Goal: Task Accomplishment & Management: Use online tool/utility

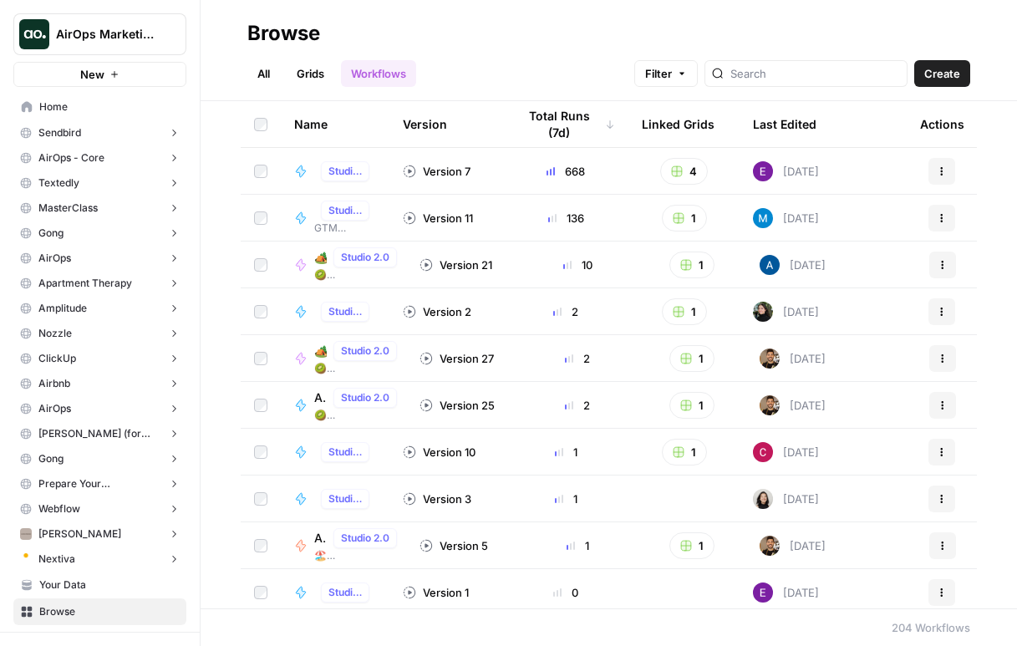
click at [67, 26] on span "AirOps Marketing" at bounding box center [106, 34] width 101 height 17
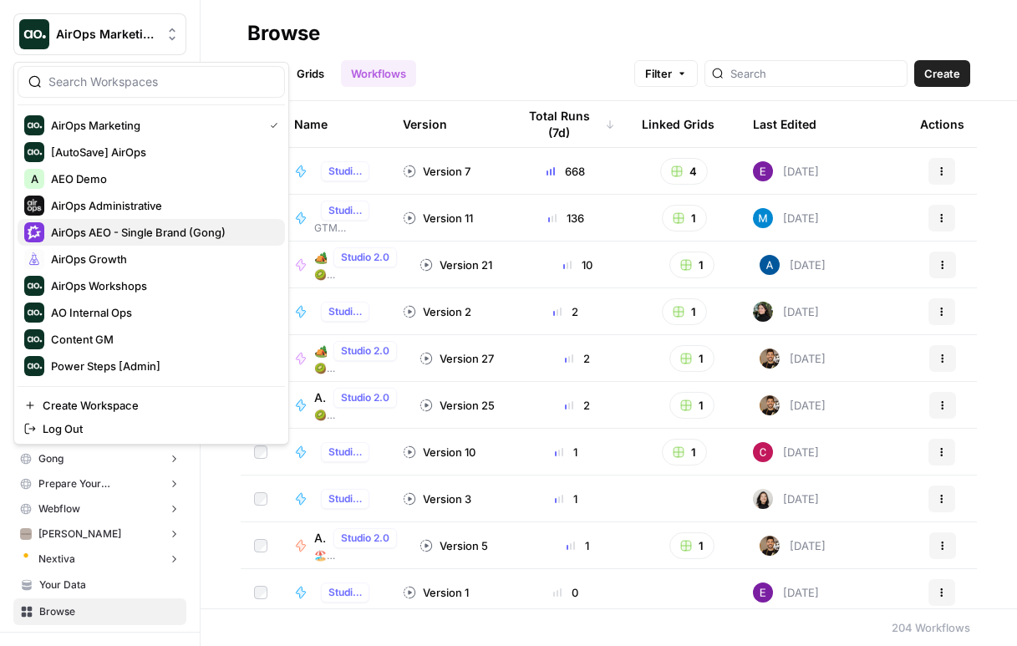
click at [133, 228] on span "AirOps AEO - Single Brand (Gong)" at bounding box center [161, 232] width 221 height 17
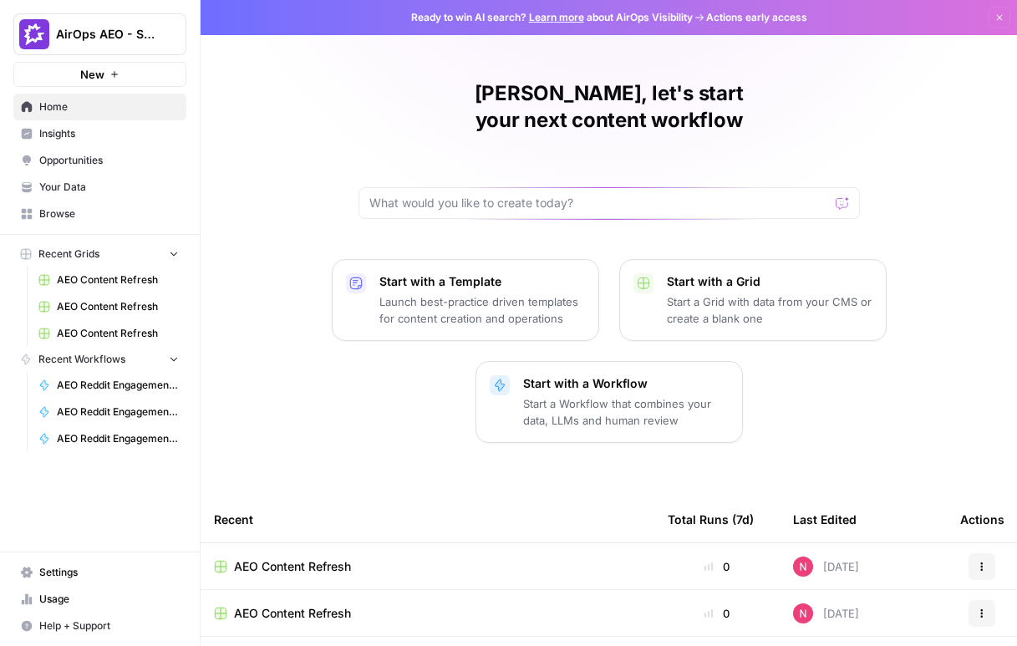
click at [81, 152] on link "Opportunities" at bounding box center [99, 160] width 173 height 27
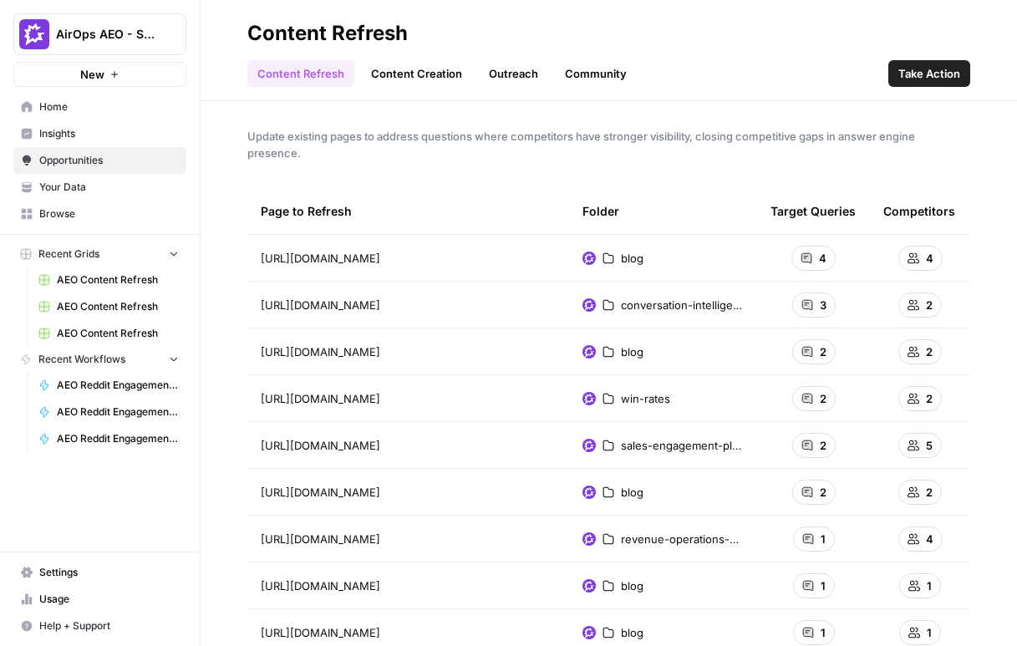
click at [954, 77] on span "Take Action" at bounding box center [930, 73] width 62 height 17
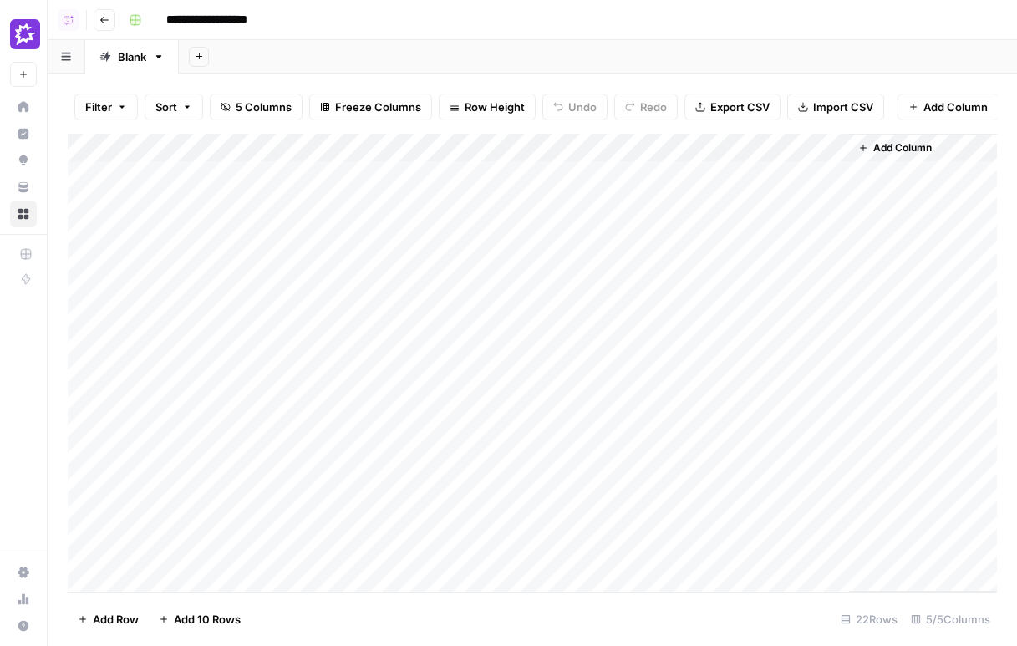
click at [956, 53] on div "Add Sheet" at bounding box center [598, 56] width 838 height 33
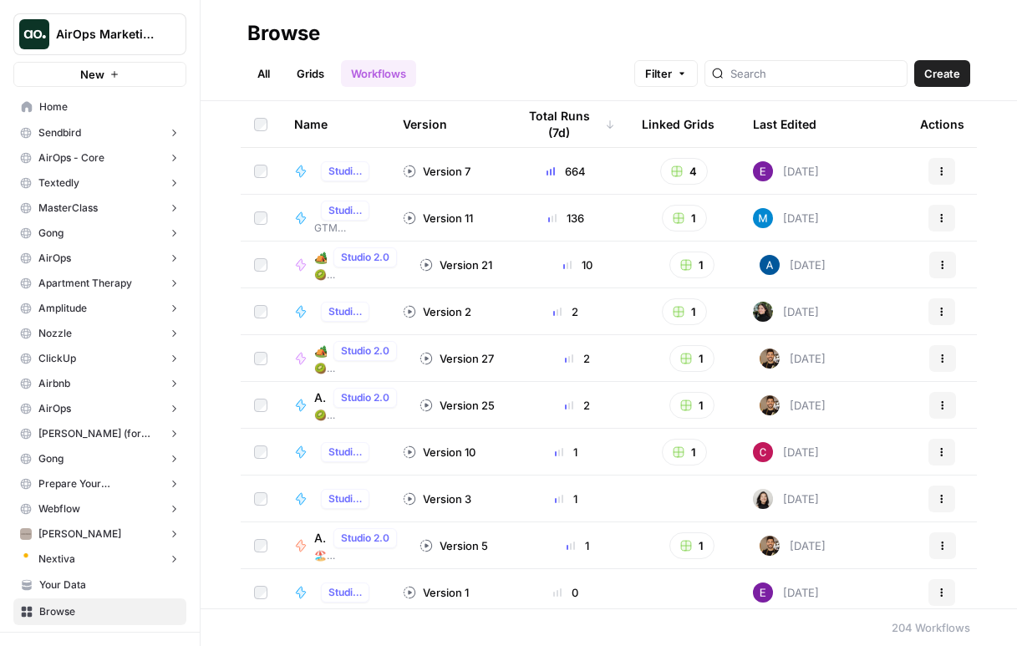
click at [393, 168] on td "Version 7" at bounding box center [447, 171] width 114 height 46
click at [452, 171] on div "Version 7" at bounding box center [437, 171] width 68 height 17
click at [392, 63] on link "Workflows" at bounding box center [378, 73] width 75 height 27
click at [952, 67] on span "Create" at bounding box center [942, 73] width 36 height 17
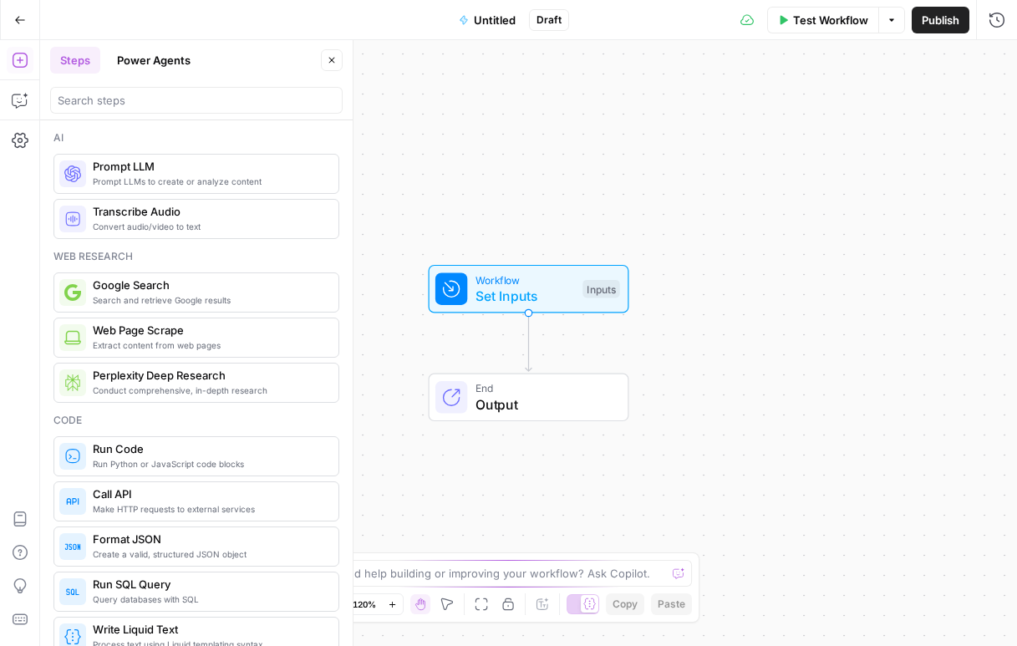
click at [171, 61] on button "Power Agents" at bounding box center [154, 60] width 94 height 27
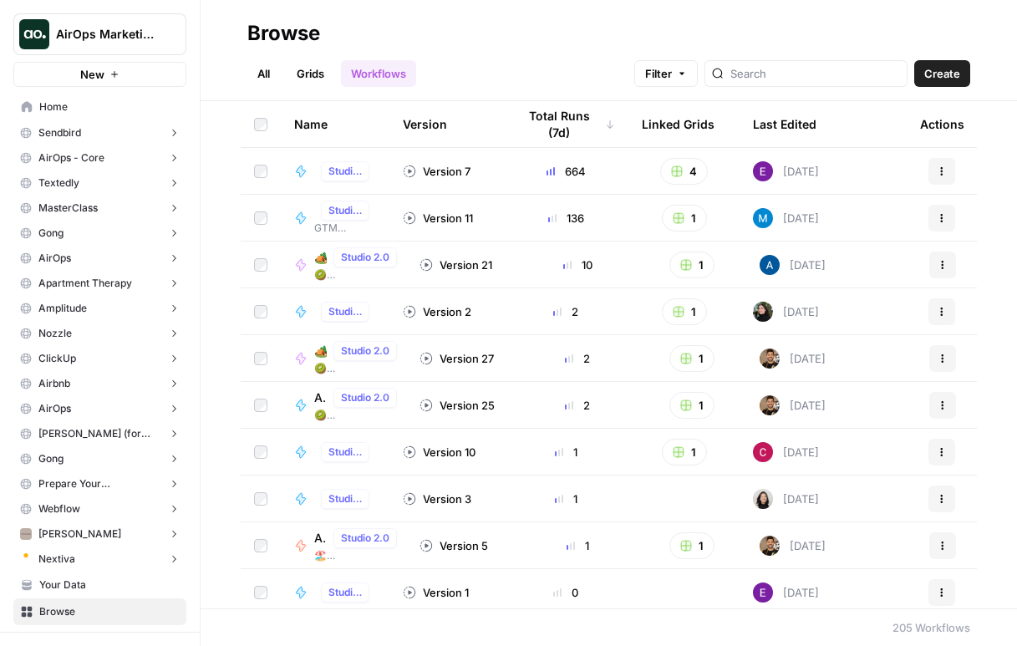
click at [89, 28] on span "AirOps Marketing" at bounding box center [106, 34] width 101 height 17
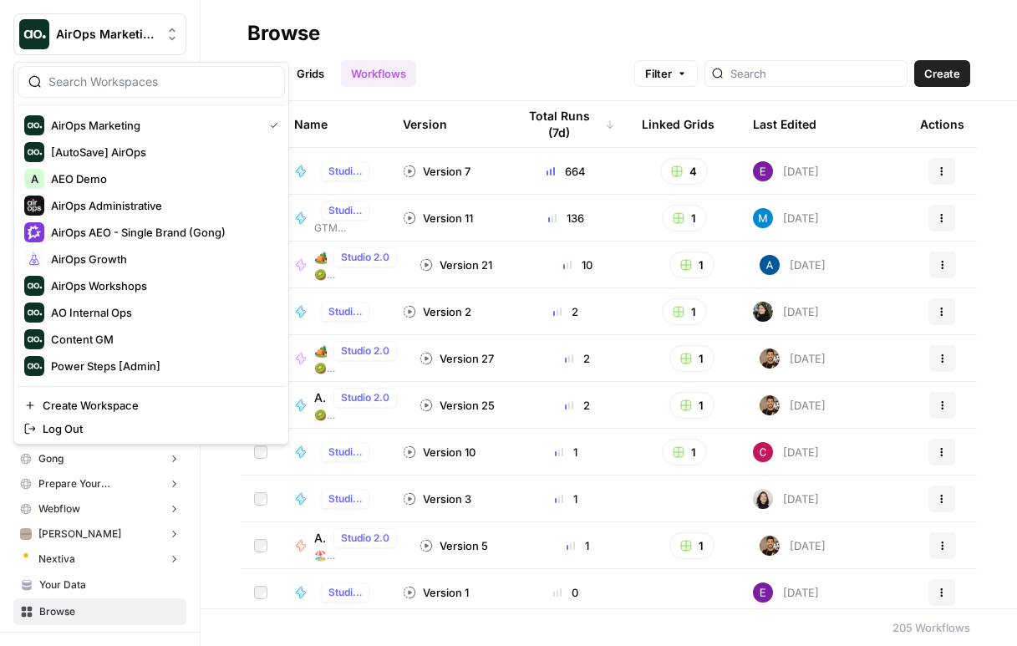
click at [89, 28] on span "AirOps Marketing" at bounding box center [106, 34] width 101 height 17
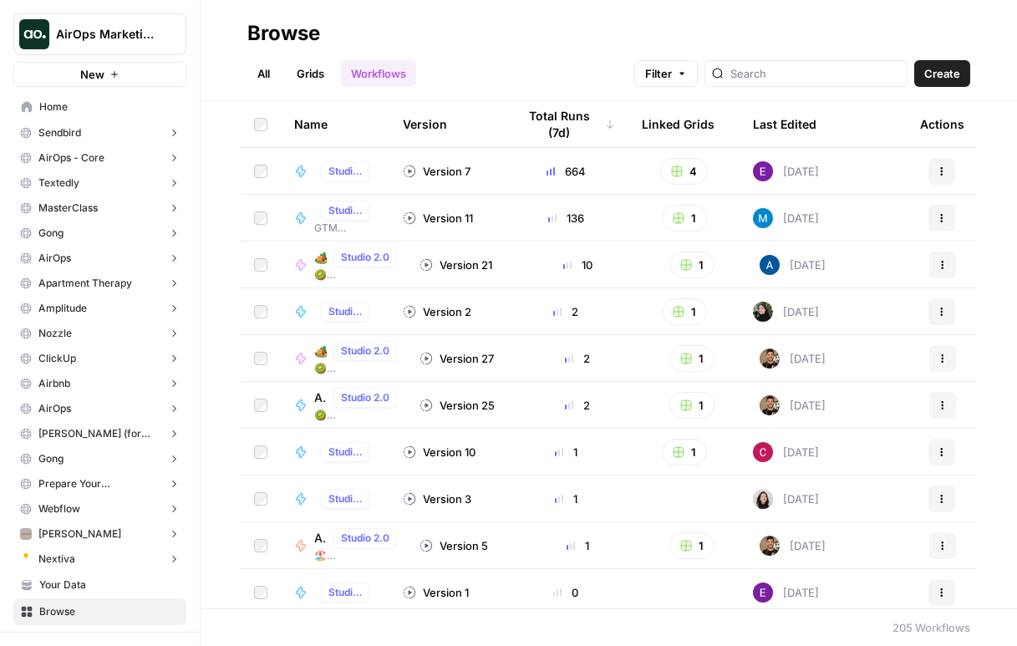
click at [89, 28] on span "AirOps Marketing" at bounding box center [106, 34] width 101 height 17
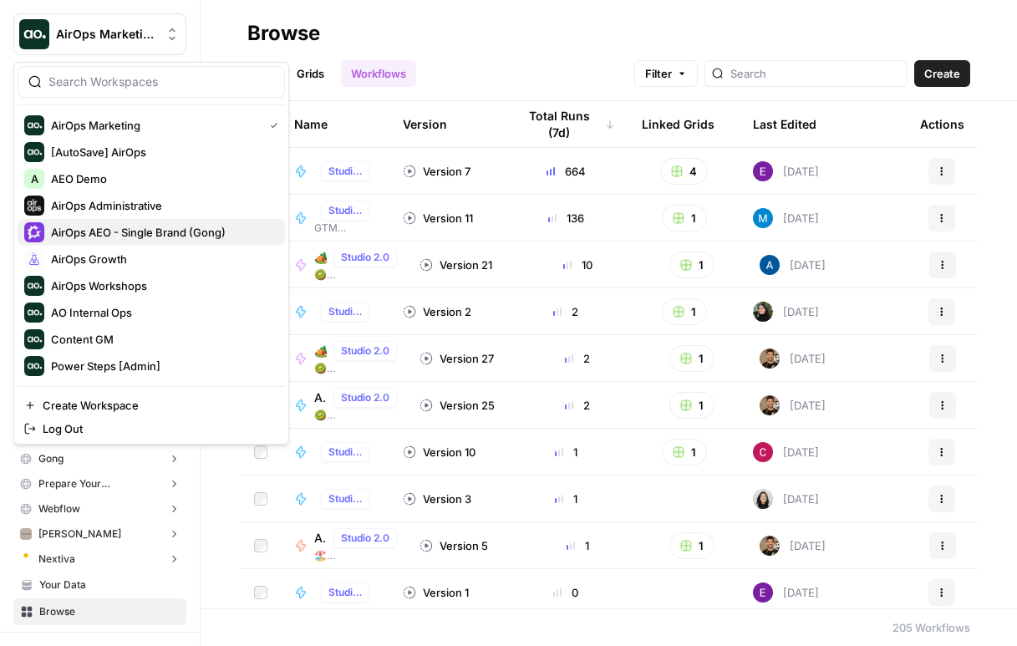
click at [130, 237] on span "AirOps AEO - Single Brand (Gong)" at bounding box center [161, 232] width 221 height 17
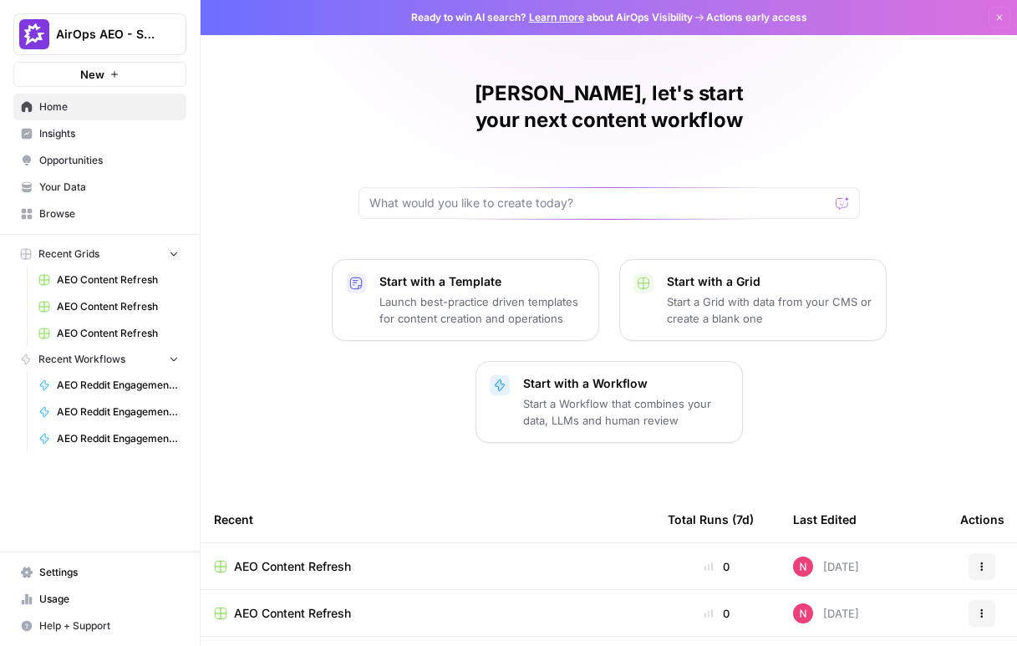
click at [100, 161] on span "Opportunities" at bounding box center [109, 160] width 140 height 15
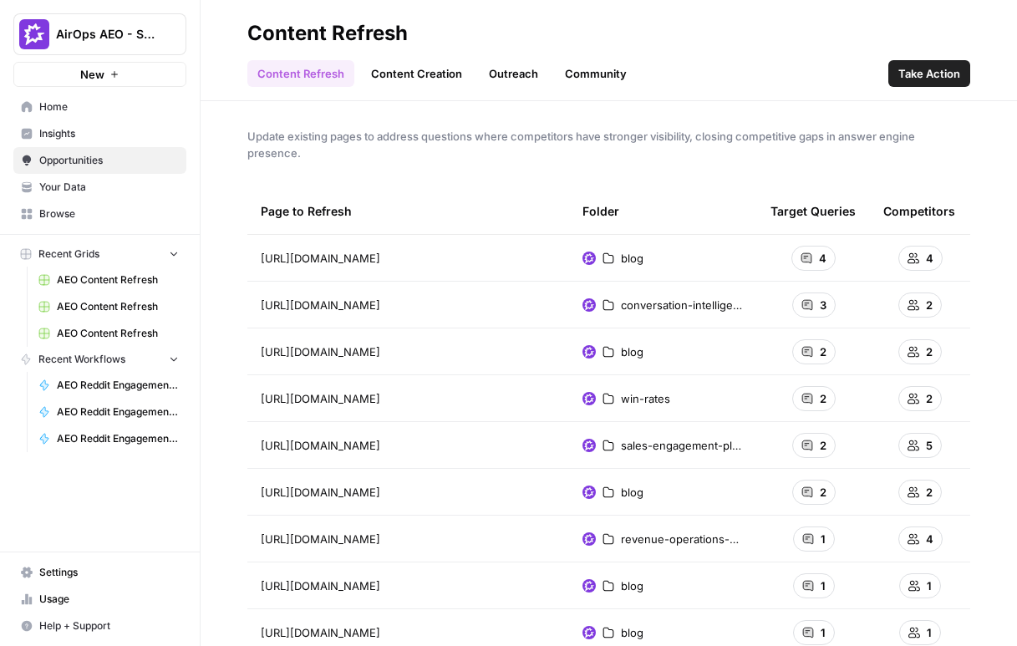
click at [940, 70] on span "Take Action" at bounding box center [930, 73] width 62 height 17
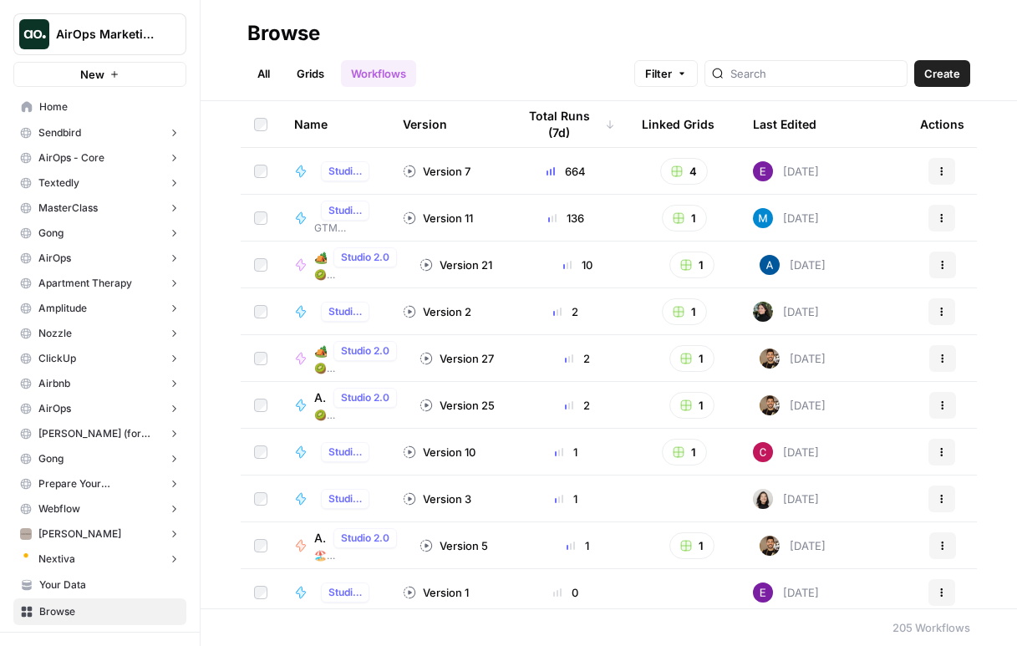
click at [527, 93] on header "Browse All Grids Workflows Filter Create" at bounding box center [609, 50] width 817 height 101
click at [945, 66] on span "Create" at bounding box center [942, 73] width 36 height 17
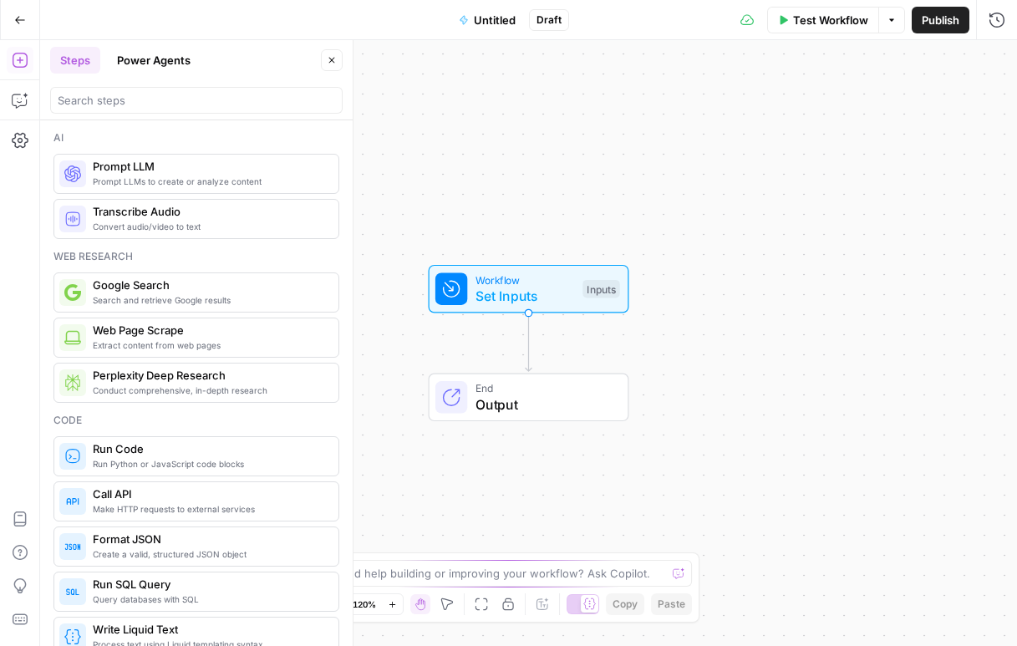
click at [228, 180] on span "Prompt LLMs to create or analyze content" at bounding box center [209, 181] width 232 height 13
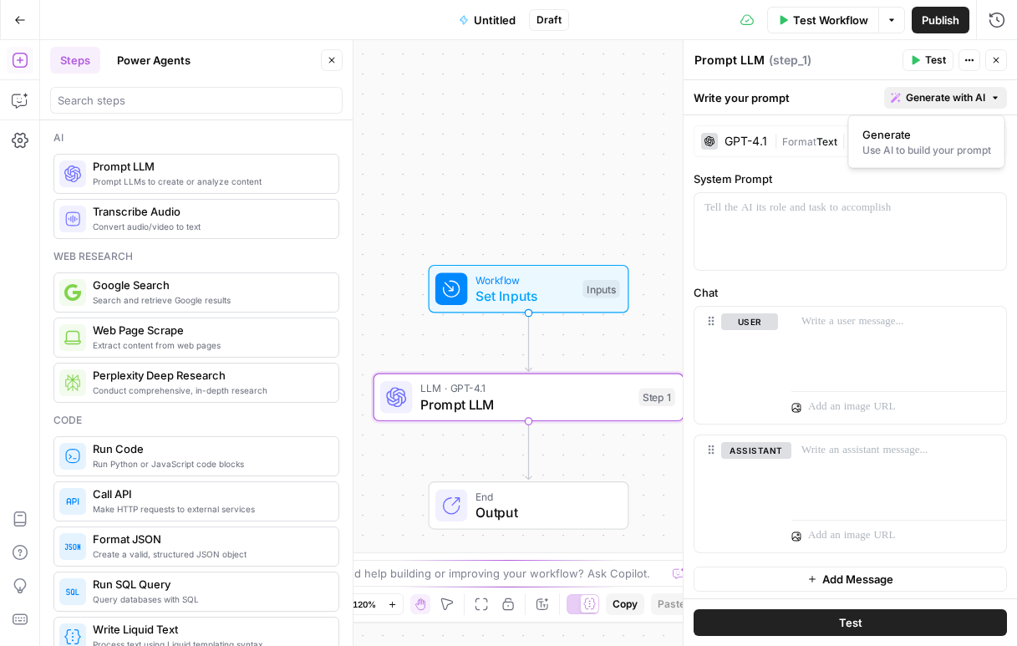
click at [985, 99] on span "Generate with AI" at bounding box center [945, 97] width 79 height 15
click at [731, 136] on div "GPT-4.1" at bounding box center [746, 141] width 43 height 12
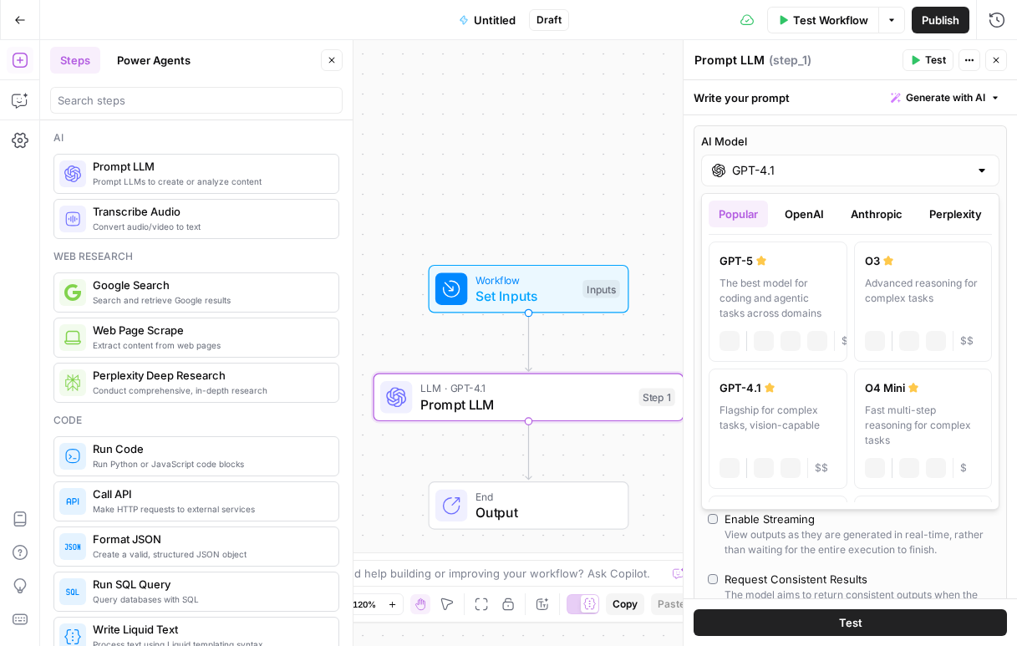
click at [746, 168] on input "GPT-4.1" at bounding box center [850, 170] width 237 height 17
click at [868, 217] on button "Anthropic" at bounding box center [877, 214] width 72 height 27
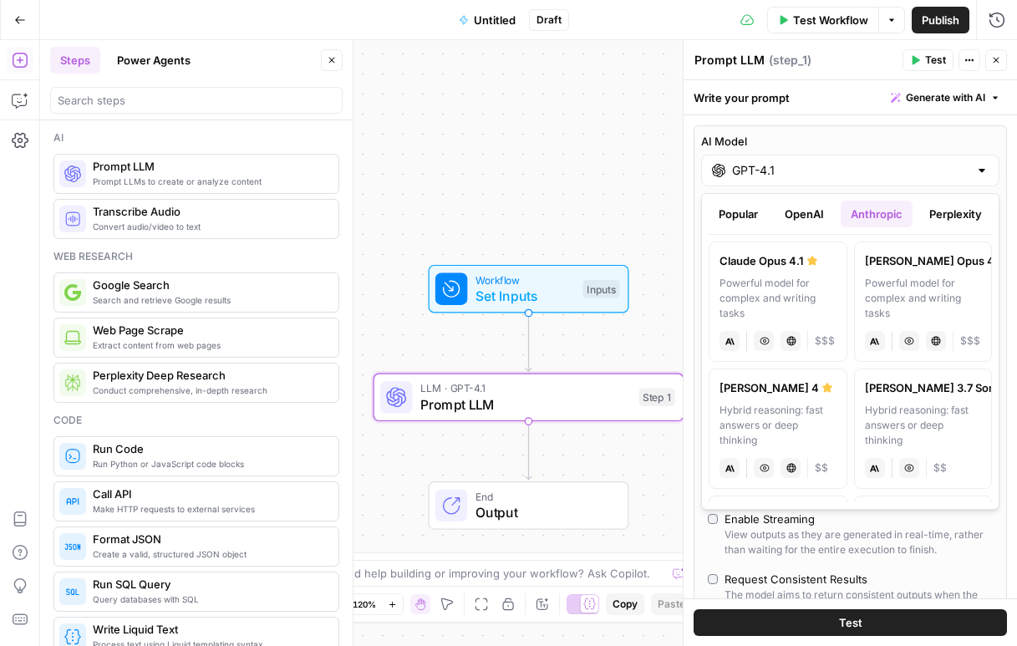
click at [960, 218] on button "Perplexity" at bounding box center [955, 214] width 73 height 27
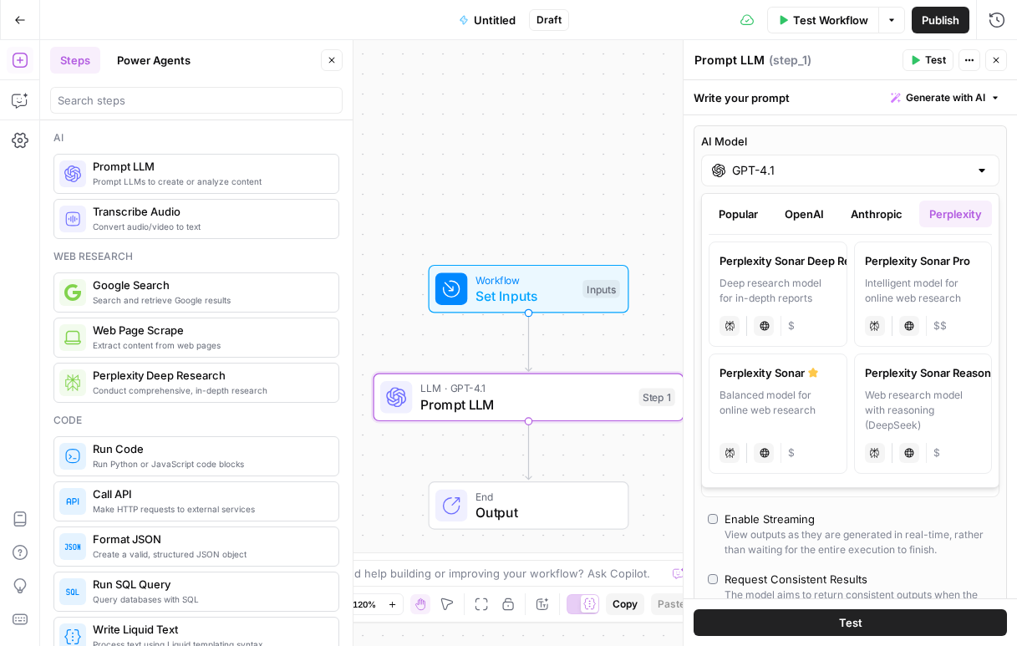
click at [813, 213] on button "OpenAI" at bounding box center [804, 214] width 59 height 27
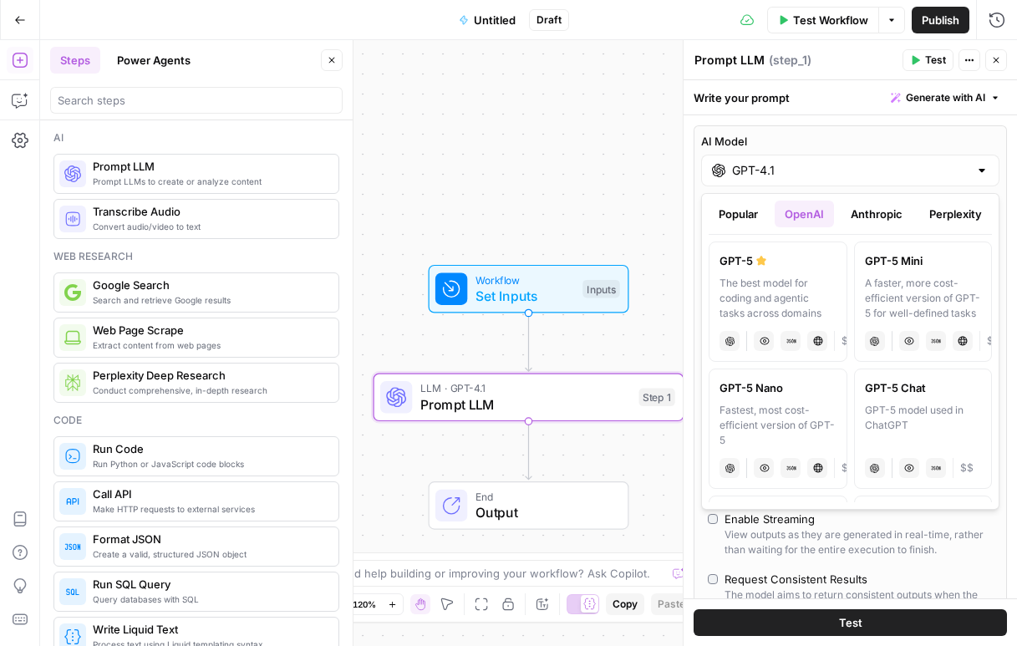
click at [738, 207] on button "Popular" at bounding box center [738, 214] width 59 height 27
click at [865, 201] on button "Anthropic" at bounding box center [877, 214] width 72 height 27
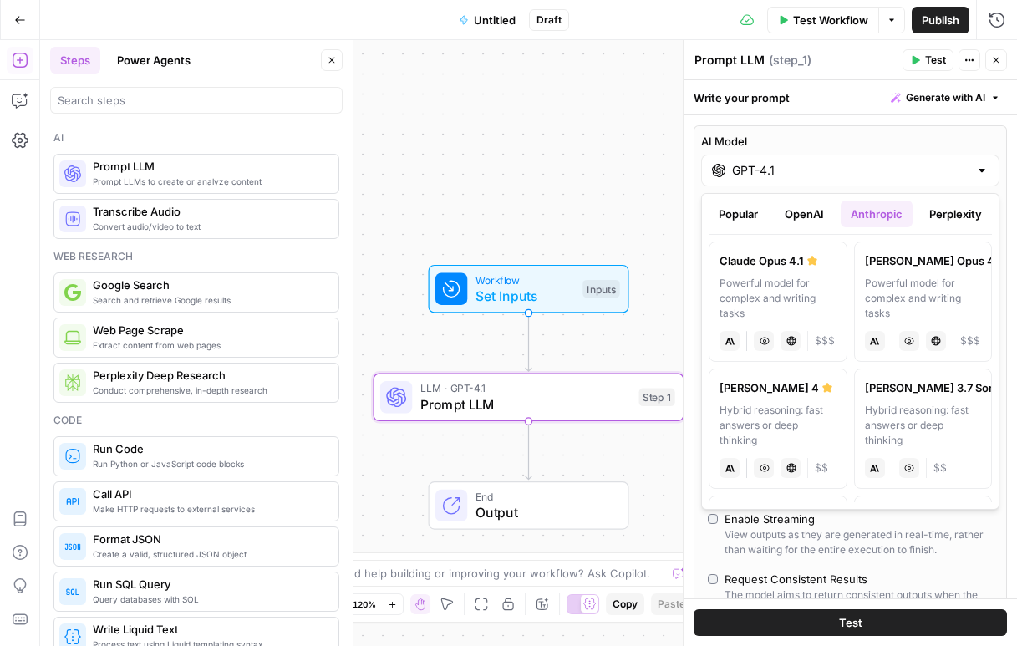
click at [940, 209] on button "Perplexity" at bounding box center [955, 214] width 73 height 27
